Goal: Information Seeking & Learning: Learn about a topic

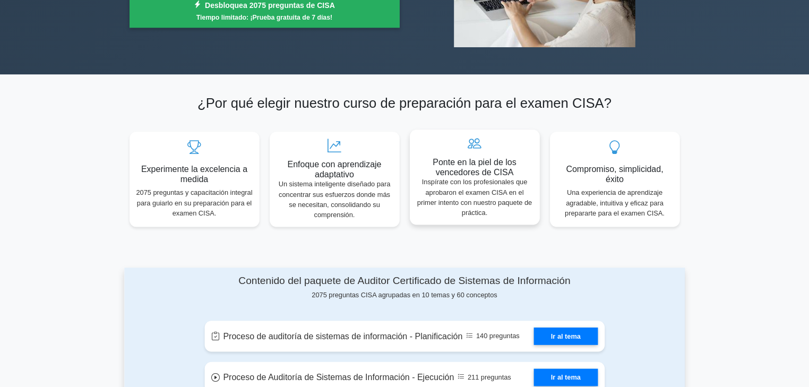
scroll to position [265, 0]
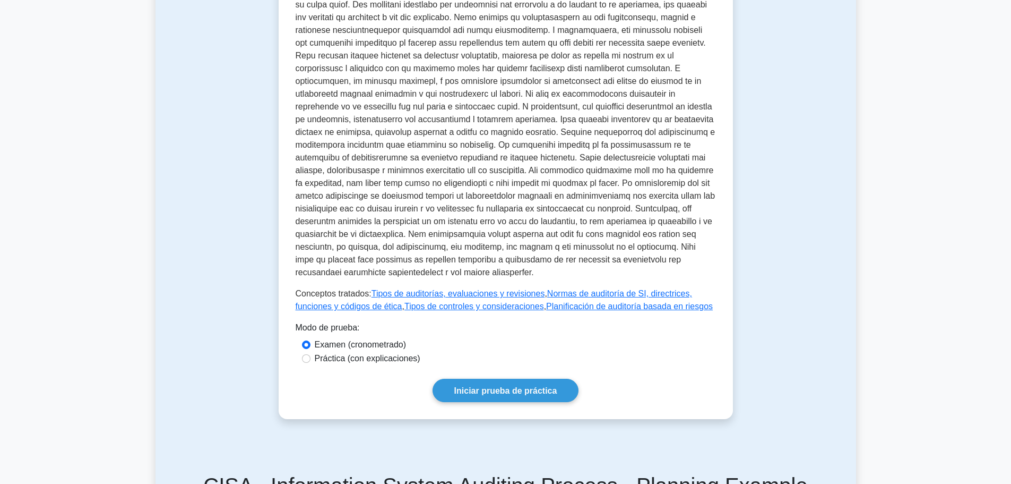
scroll to position [372, 0]
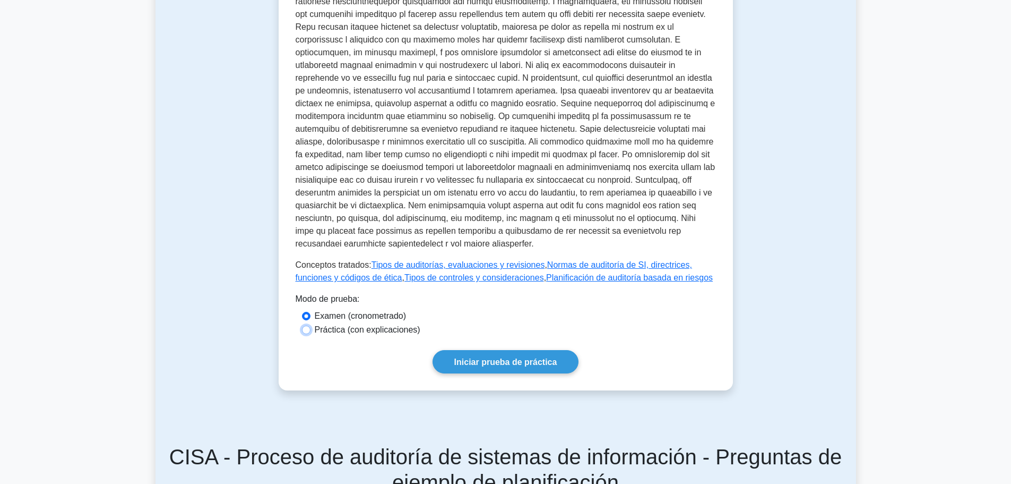
click at [307, 325] on input "Práctica (con explicaciones)" at bounding box center [306, 329] width 8 height 8
radio input "true"
click at [511, 357] on font "Iniciar prueba de práctica" at bounding box center [505, 361] width 103 height 9
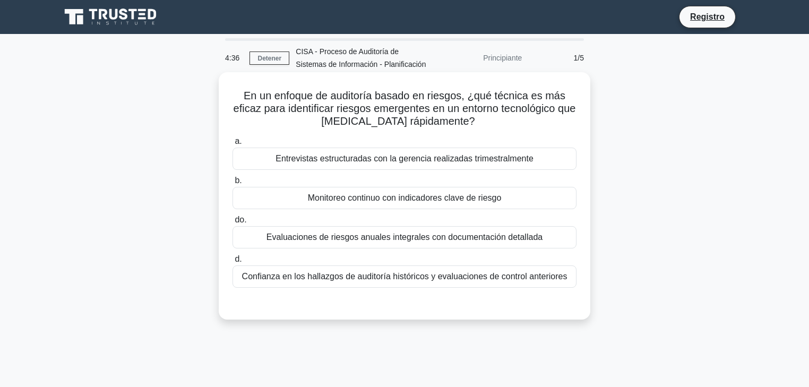
click at [491, 200] on font "Monitoreo continuo con indicadores clave de riesgo" at bounding box center [405, 197] width 194 height 9
click at [233, 184] on input "b. Monitoreo continuo con indicadores clave de riesgo" at bounding box center [233, 180] width 0 height 7
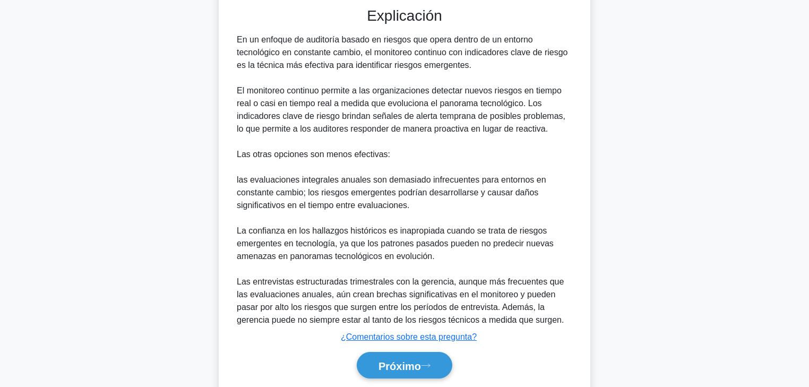
scroll to position [332, 0]
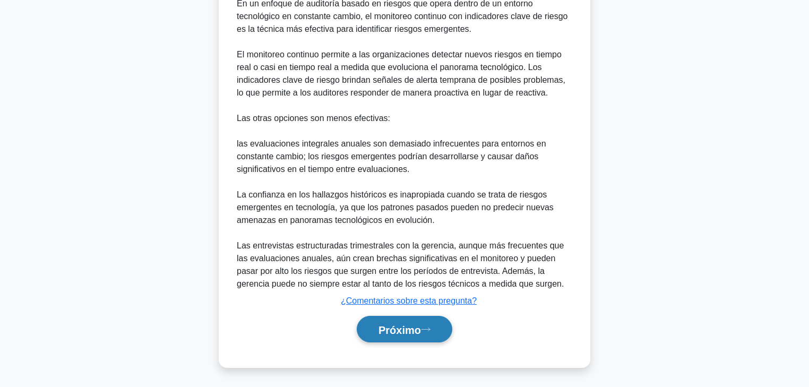
click at [442, 328] on button "Próximo" at bounding box center [405, 329] width 96 height 27
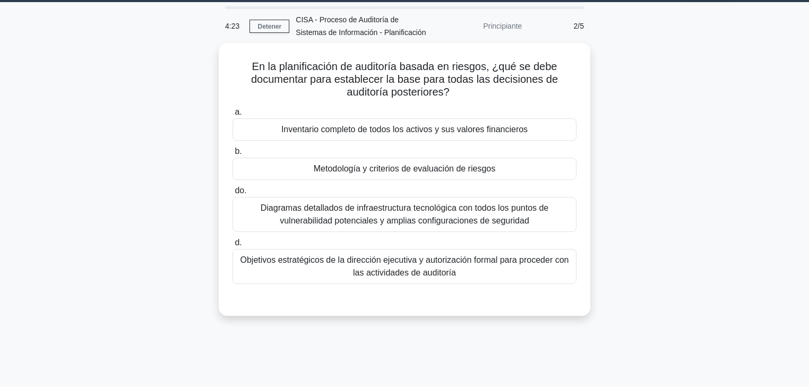
scroll to position [17, 0]
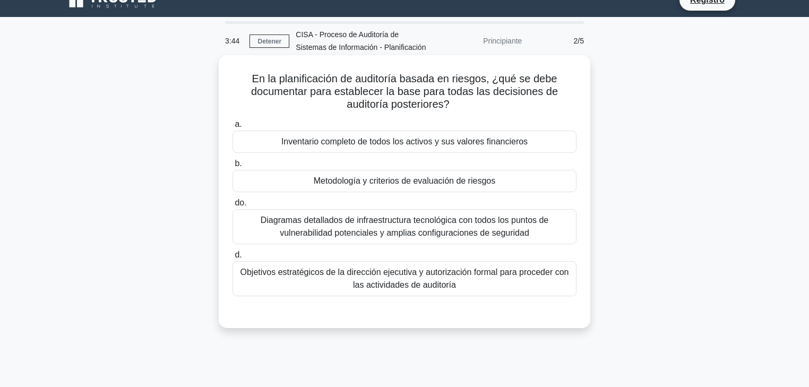
click at [503, 270] on font "Objetivos estratégicos de la dirección ejecutiva y autorización formal para pro…" at bounding box center [405, 279] width 329 height 22
click at [233, 259] on input "d. Objetivos estratégicos de la dirección ejecutiva y autorización formal para …" at bounding box center [233, 255] width 0 height 7
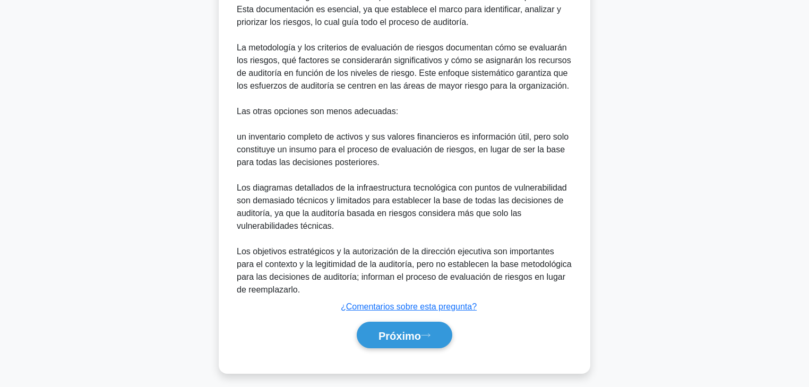
scroll to position [384, 0]
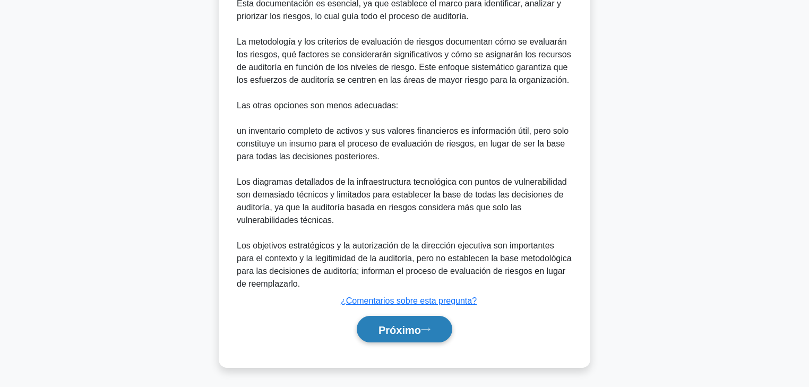
click at [431, 338] on button "Próximo" at bounding box center [405, 329] width 96 height 27
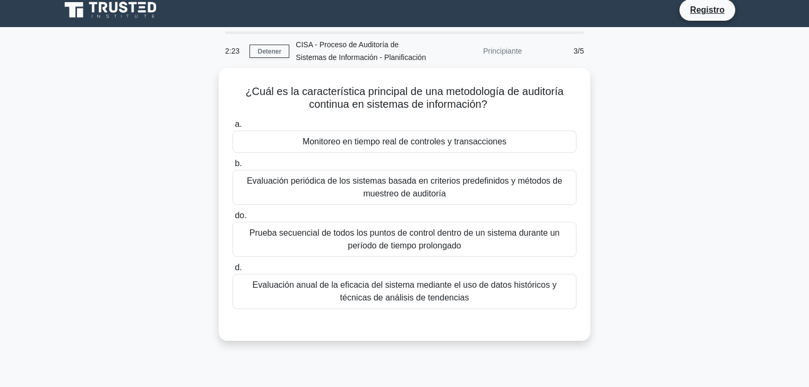
scroll to position [0, 0]
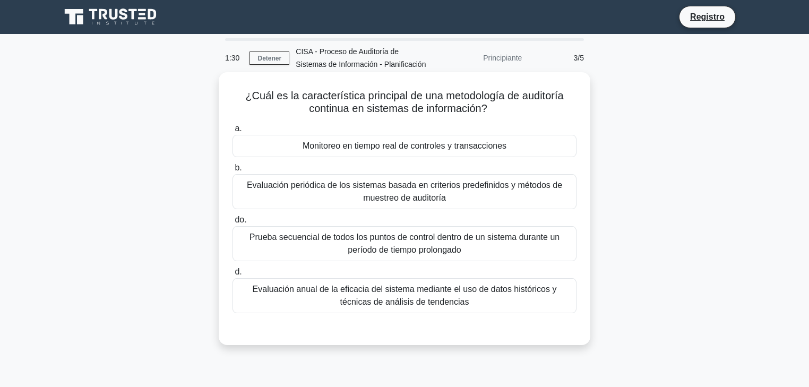
click at [529, 155] on div "Monitoreo en tiempo real de controles y transacciones" at bounding box center [405, 146] width 344 height 22
click at [233, 132] on input "a. Monitoreo en tiempo real de controles y transacciones" at bounding box center [233, 128] width 0 height 7
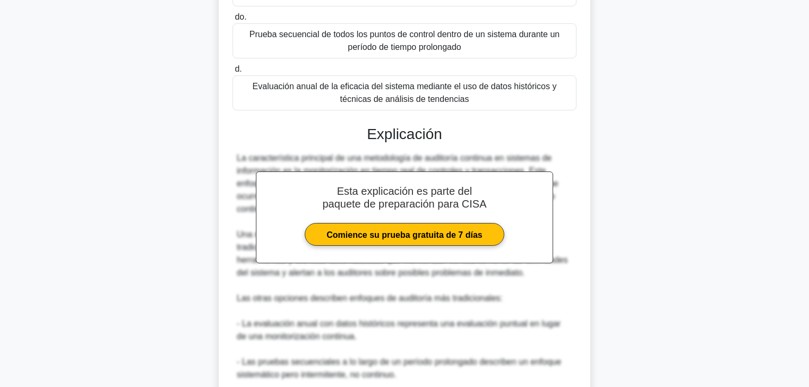
scroll to position [255, 0]
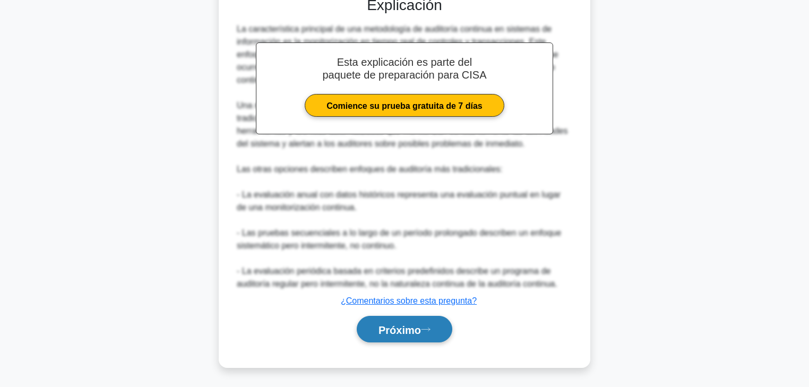
click at [406, 327] on font "Próximo" at bounding box center [400, 330] width 42 height 12
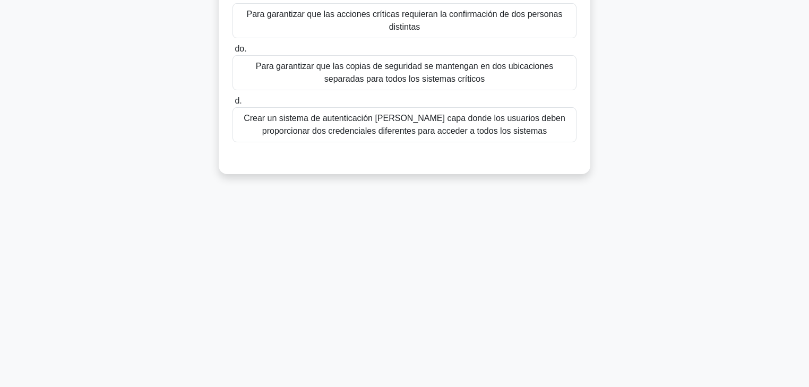
scroll to position [0, 0]
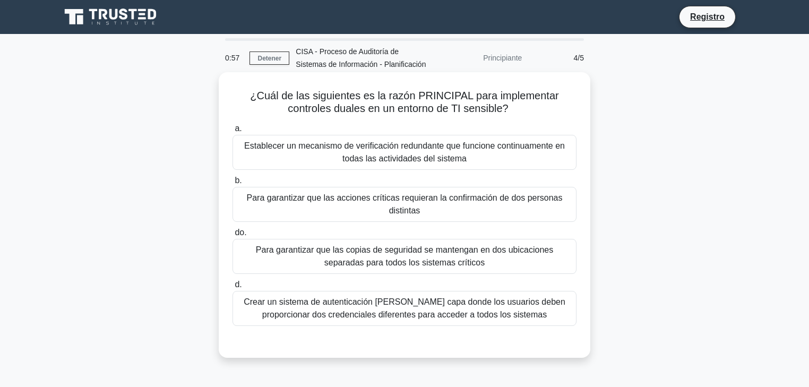
click at [503, 211] on font "Para garantizar que las acciones críticas requieran la confirmación de dos pers…" at bounding box center [404, 204] width 334 height 25
click at [233, 184] on input "b. Para garantizar que las acciones críticas requieran la confirmación de dos p…" at bounding box center [233, 180] width 0 height 7
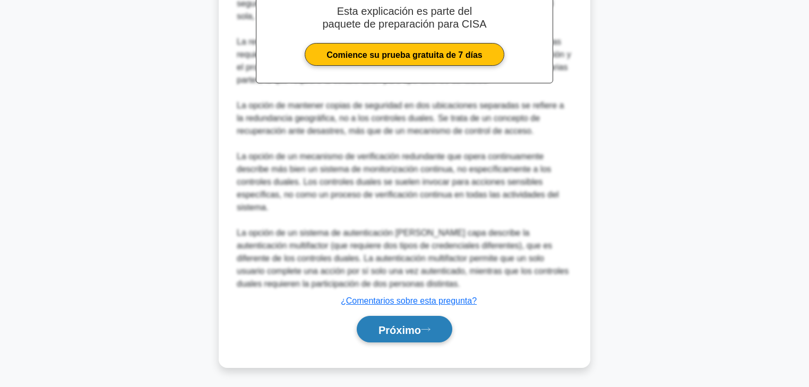
click at [399, 332] on font "Próximo" at bounding box center [400, 330] width 42 height 12
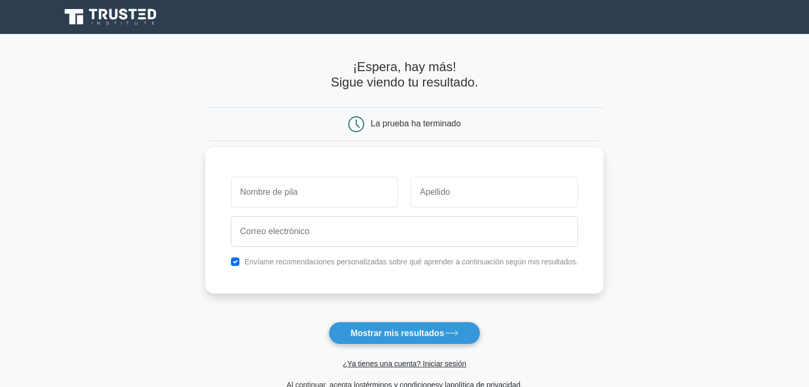
click at [324, 189] on input "text" at bounding box center [314, 192] width 167 height 31
type input "MARIA"
click at [440, 197] on input "text" at bounding box center [494, 192] width 167 height 31
type input "CALI"
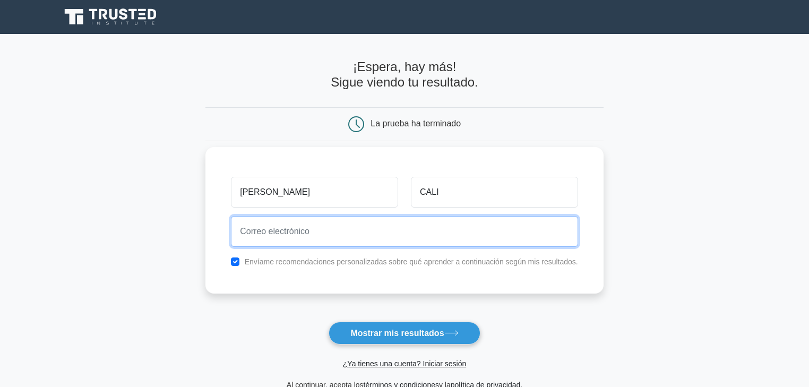
click at [440, 231] on input "email" at bounding box center [404, 231] width 347 height 31
type input "mary_cris_100@hotmail.com"
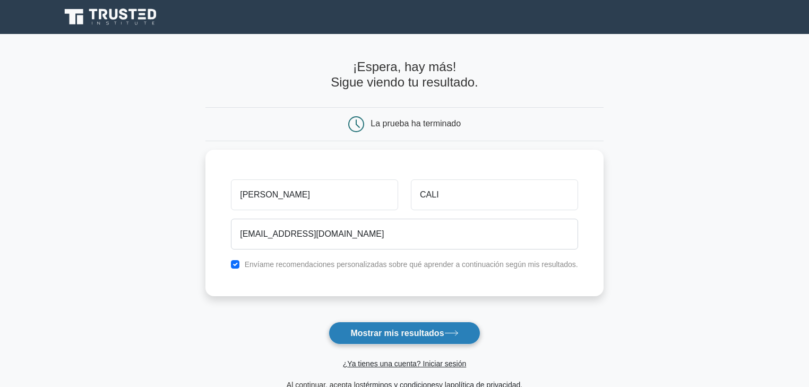
click at [418, 332] on font "Mostrar mis resultados" at bounding box center [396, 333] width 93 height 9
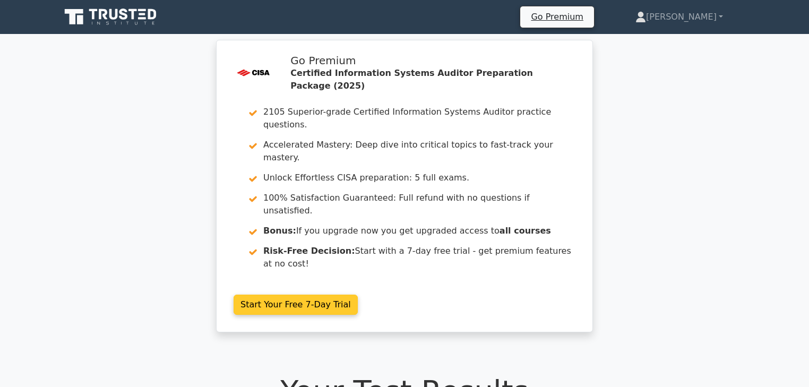
click at [286, 295] on link "Start Your Free 7-Day Trial" at bounding box center [296, 305] width 124 height 20
